Goal: Task Accomplishment & Management: Manage account settings

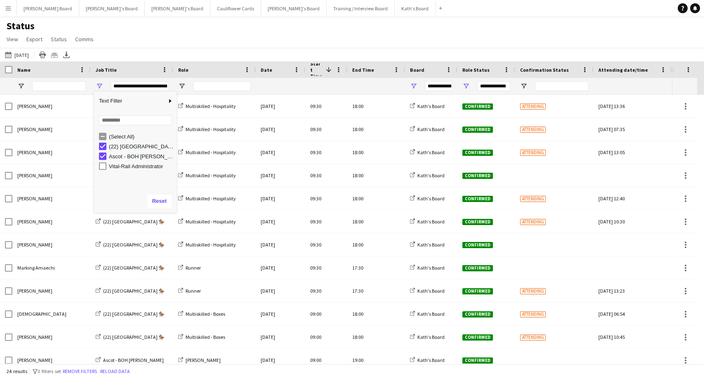
scroll to position [102, 0]
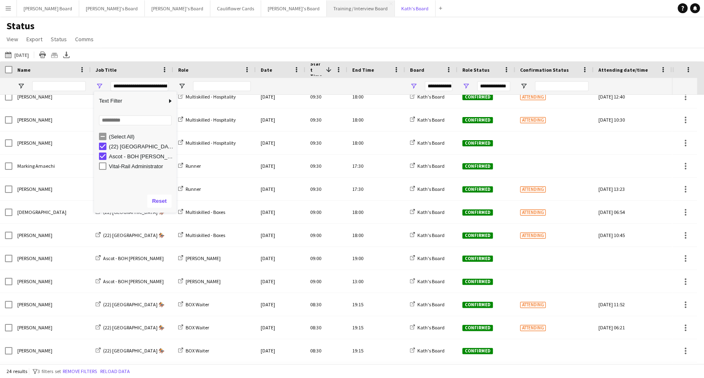
drag, startPoint x: 332, startPoint y: 9, endPoint x: 262, endPoint y: 6, distance: 70.1
click at [395, 9] on button "[PERSON_NAME]'s Board Close" at bounding box center [415, 8] width 41 height 16
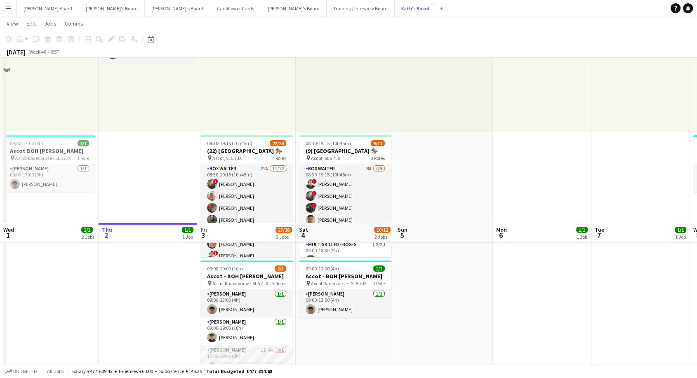
scroll to position [275, 0]
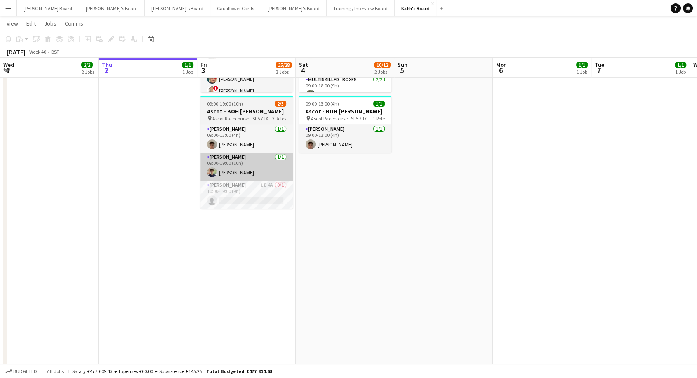
drag, startPoint x: 247, startPoint y: 230, endPoint x: 251, endPoint y: 162, distance: 68.6
click at [247, 229] on app-date-cell "09:00-17:30 (8h30m) 1/1 pin Farnham 1 Role Rail Administrator [DATE] 09:00-17:3…" at bounding box center [246, 226] width 99 height 816
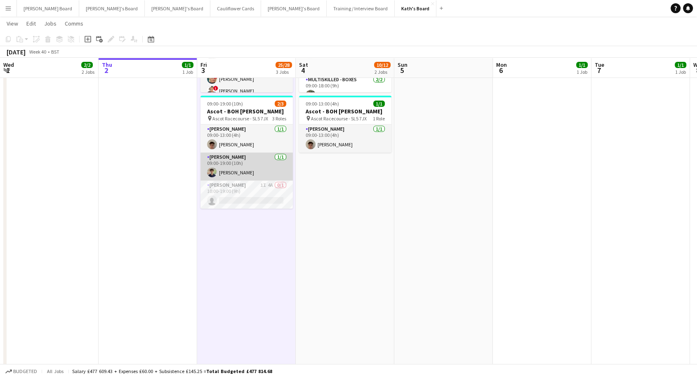
click at [251, 179] on app-card-role "[PERSON_NAME] [DATE] 09:00-19:00 (10h) [PERSON_NAME]" at bounding box center [246, 167] width 92 height 28
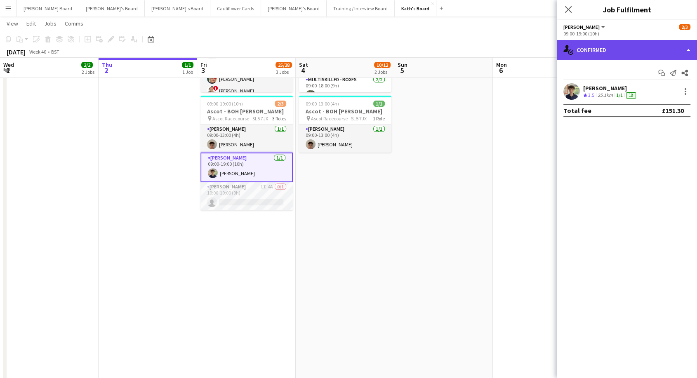
click at [593, 49] on div "single-neutral-actions-check-2 Confirmed" at bounding box center [627, 50] width 140 height 20
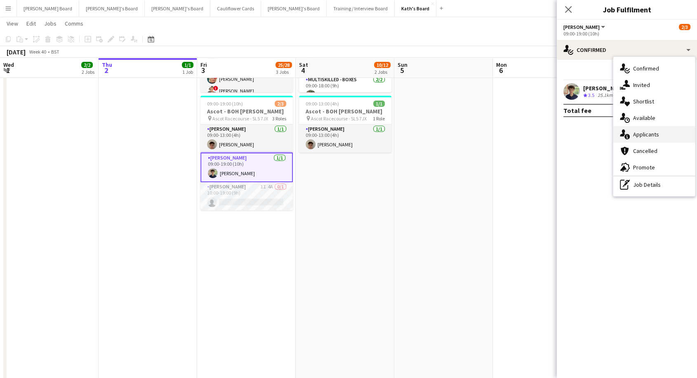
click at [650, 133] on span "Applicants" at bounding box center [646, 134] width 26 height 7
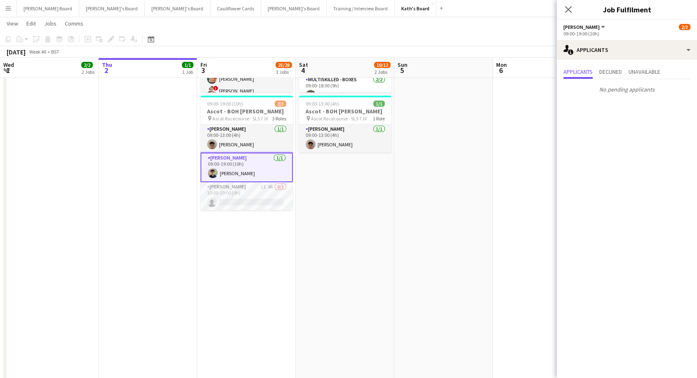
click at [252, 180] on app-card-role "[PERSON_NAME] [DATE] 09:00-19:00 (10h) [PERSON_NAME]" at bounding box center [246, 168] width 92 height 30
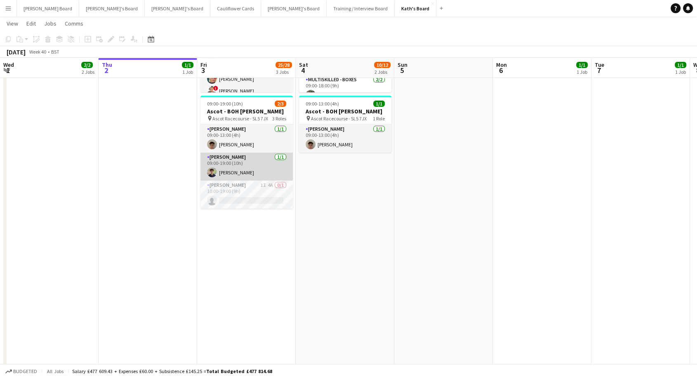
click at [251, 155] on app-card-role "[PERSON_NAME] [DATE] 09:00-19:00 (10h) [PERSON_NAME]" at bounding box center [246, 167] width 92 height 28
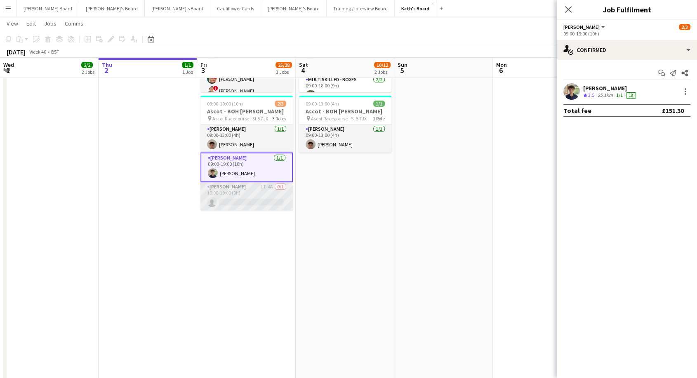
click at [254, 195] on app-card-role "[PERSON_NAME] 1I 4A 0/1 10:00-19:00 (9h) single-neutral-actions" at bounding box center [246, 196] width 92 height 28
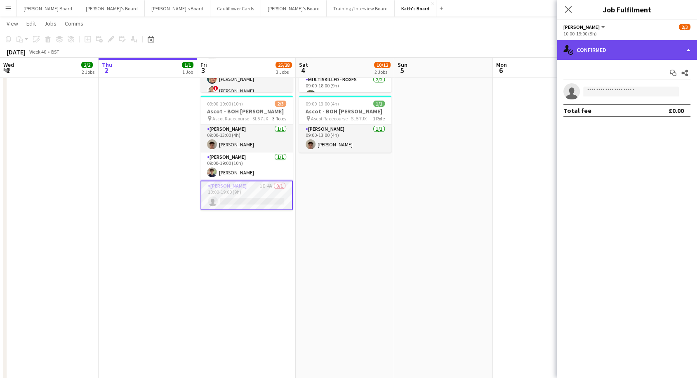
click at [653, 51] on div "single-neutral-actions-check-2 Confirmed" at bounding box center [627, 50] width 140 height 20
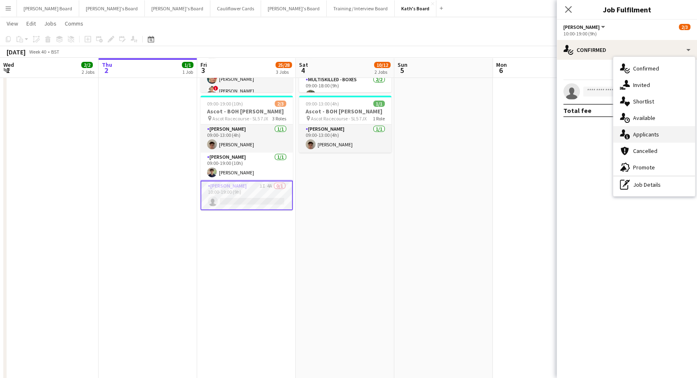
click at [643, 130] on div "single-neutral-actions-information Applicants" at bounding box center [654, 134] width 82 height 16
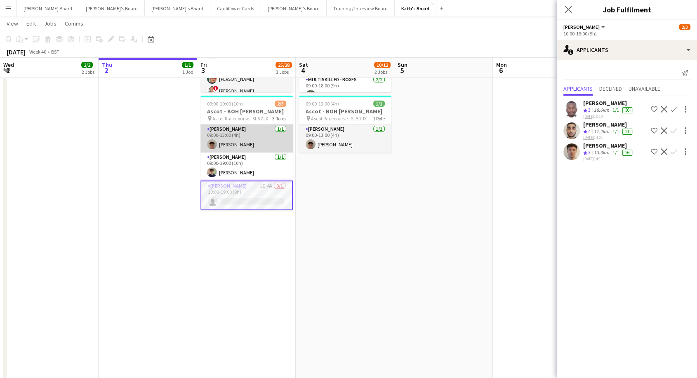
click at [249, 126] on app-card-role "[PERSON_NAME] [DATE] 09:00-13:00 (4h) [PERSON_NAME]" at bounding box center [246, 139] width 92 height 28
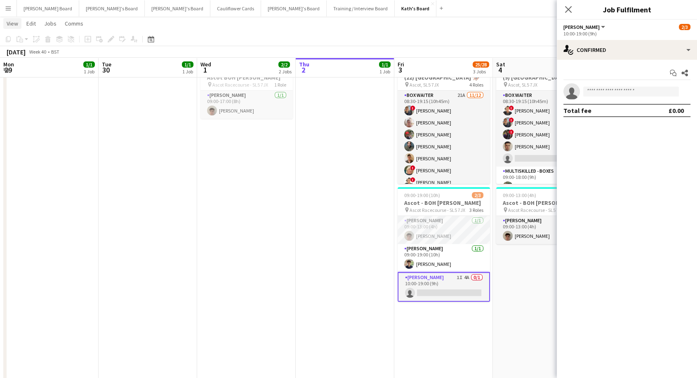
scroll to position [183, 0]
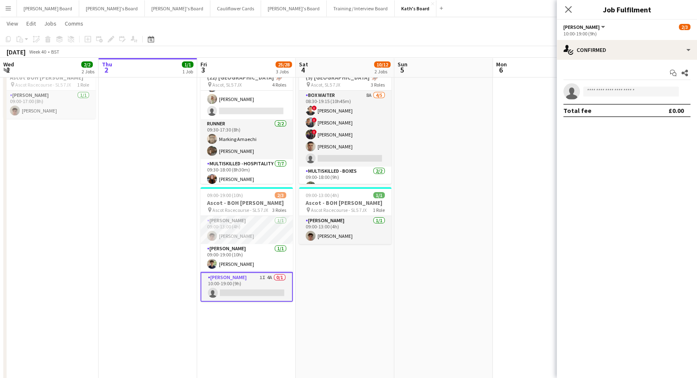
click at [241, 286] on app-card-role "[PERSON_NAME] 1I 4A 0/1 10:00-19:00 (9h) single-neutral-actions" at bounding box center [246, 287] width 92 height 30
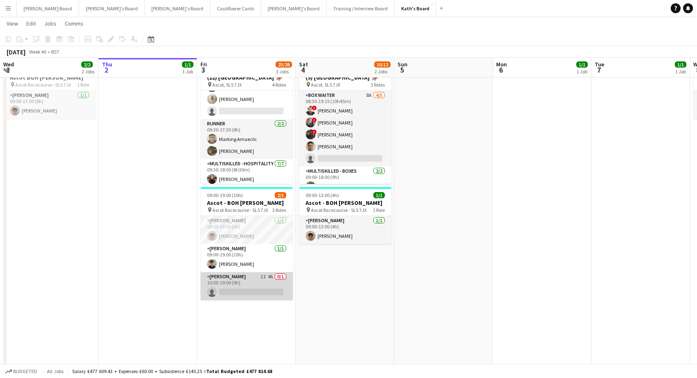
click at [247, 288] on app-card-role "[PERSON_NAME] 1I 4A 0/1 10:00-19:00 (9h) single-neutral-actions" at bounding box center [246, 286] width 92 height 28
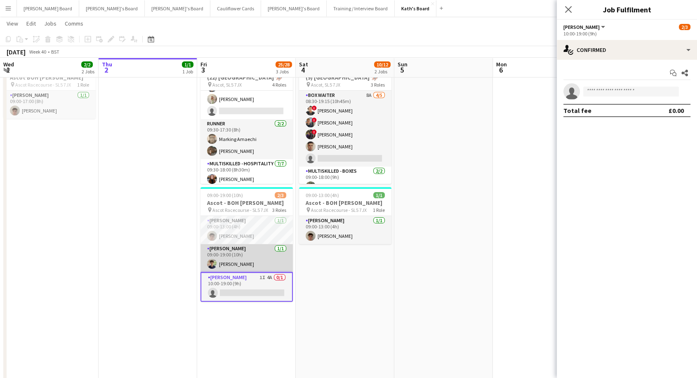
click at [233, 251] on app-card-role "[PERSON_NAME] [DATE] 09:00-19:00 (10h) [PERSON_NAME]" at bounding box center [246, 258] width 92 height 28
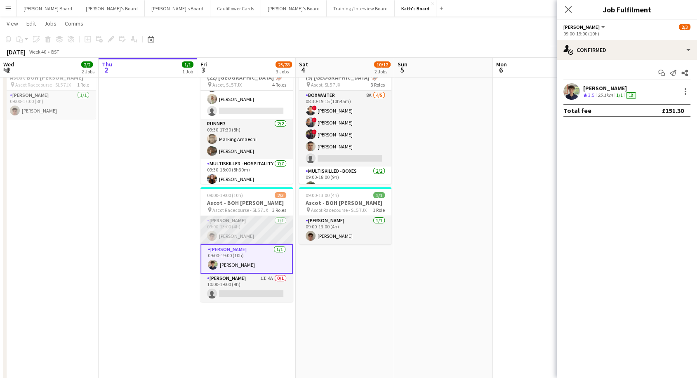
click at [233, 223] on app-card-role "[PERSON_NAME] [DATE] 09:00-13:00 (4h) [PERSON_NAME]" at bounding box center [246, 230] width 92 height 28
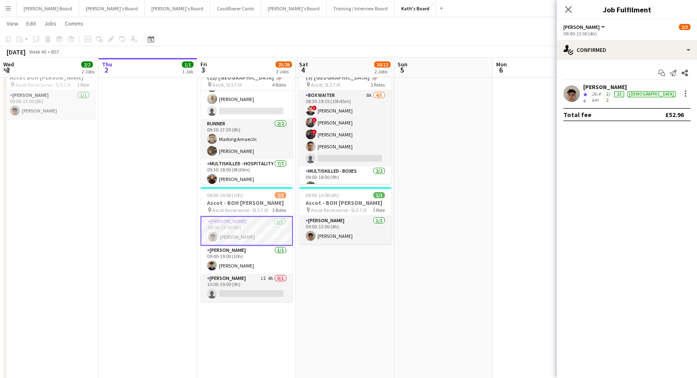
click at [9, 11] on app-icon "Menu" at bounding box center [8, 8] width 7 height 7
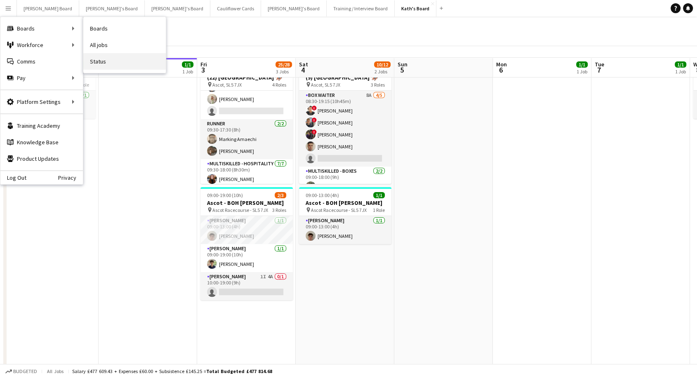
click at [102, 62] on link "Status" at bounding box center [124, 61] width 82 height 16
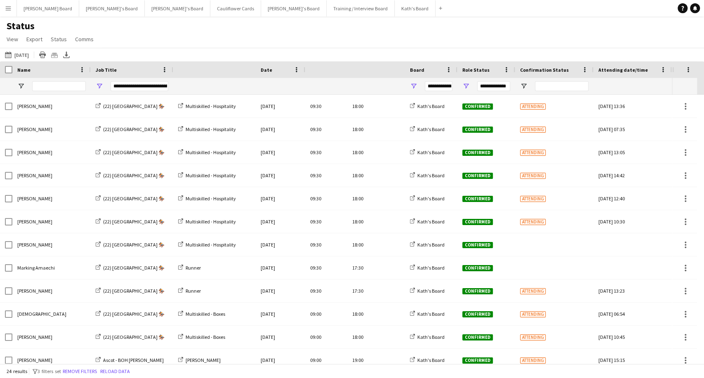
type input "**********"
